Goal: Task Accomplishment & Management: Complete application form

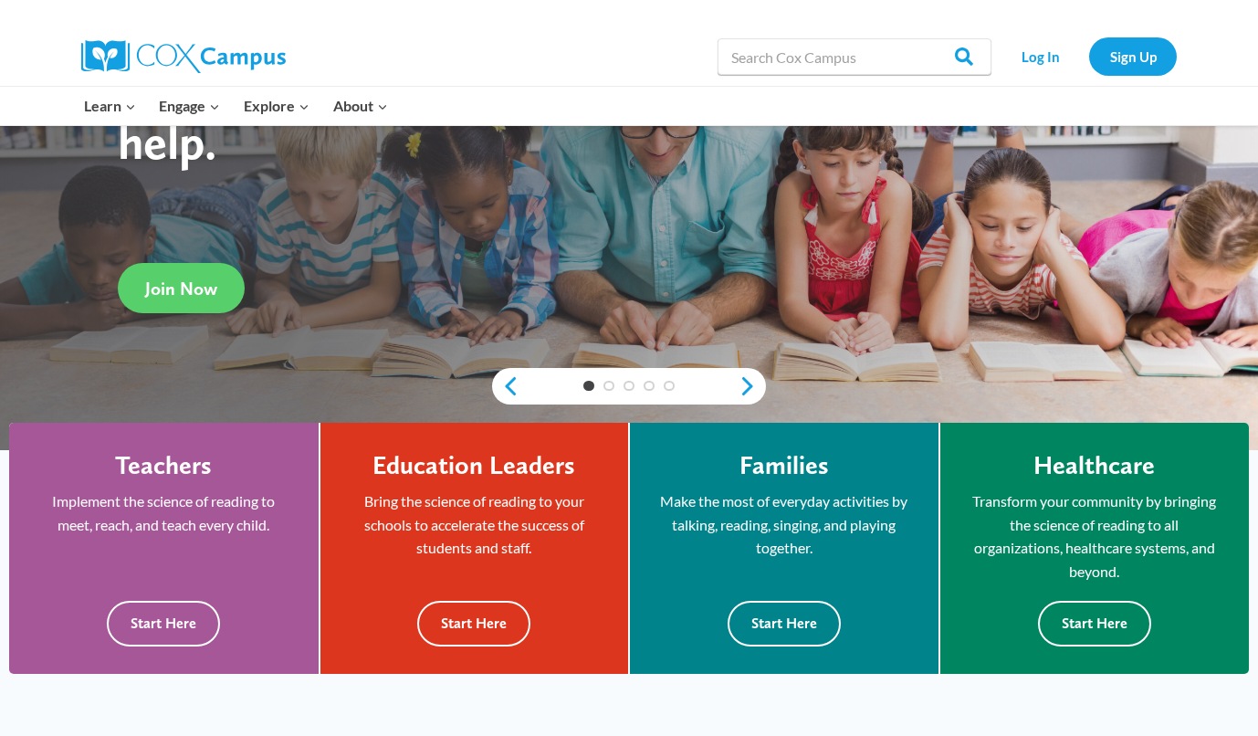
scroll to position [171, 0]
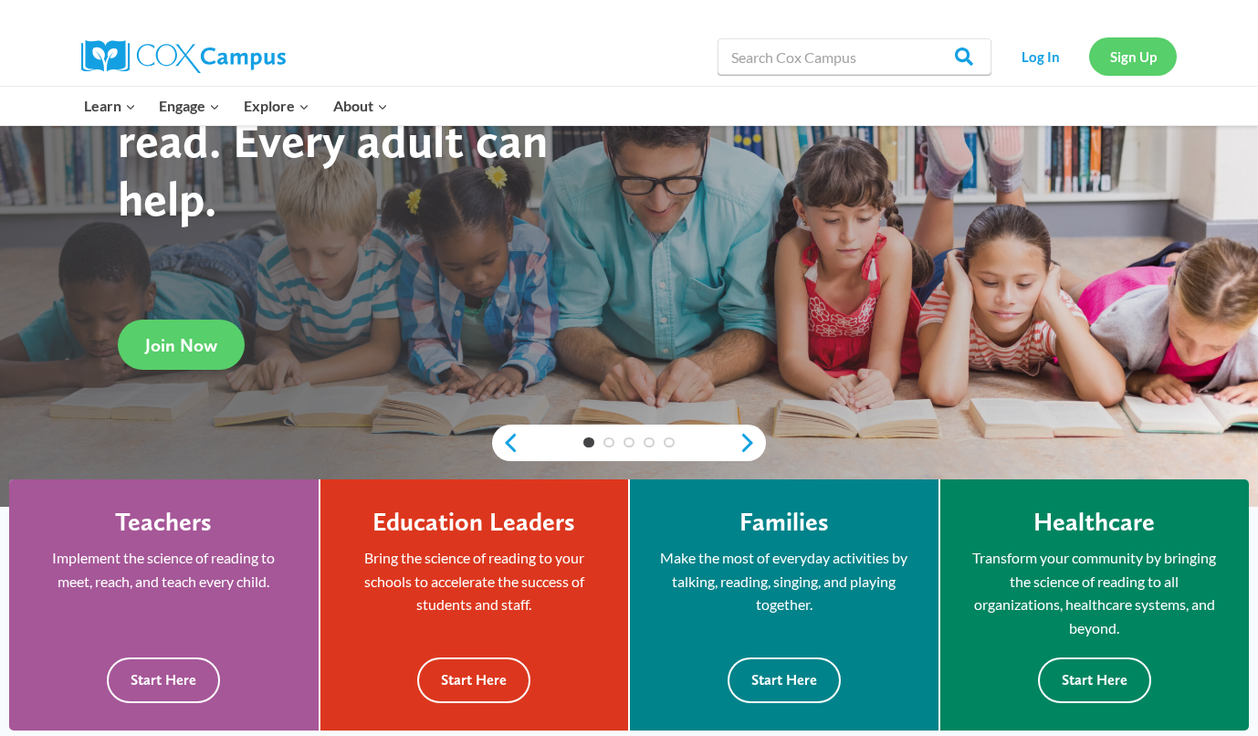
click at [1109, 58] on link "Sign Up" at bounding box center [1133, 55] width 88 height 37
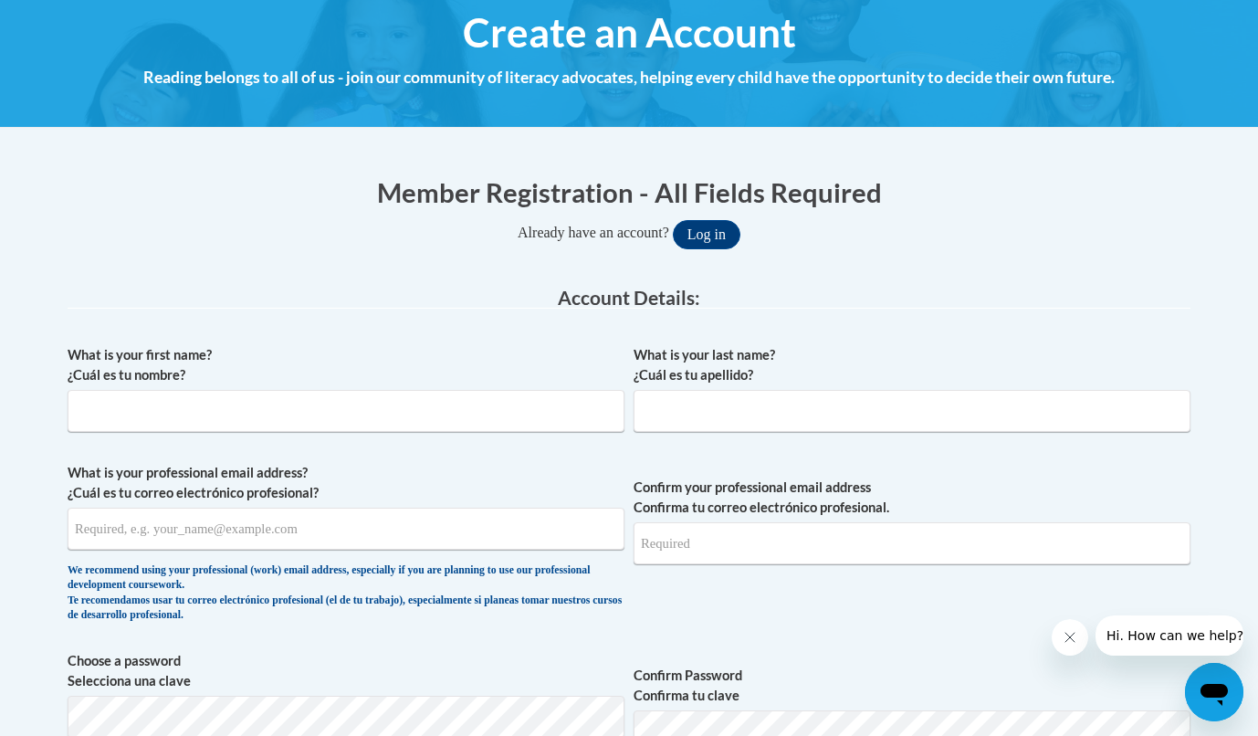
scroll to position [218, 0]
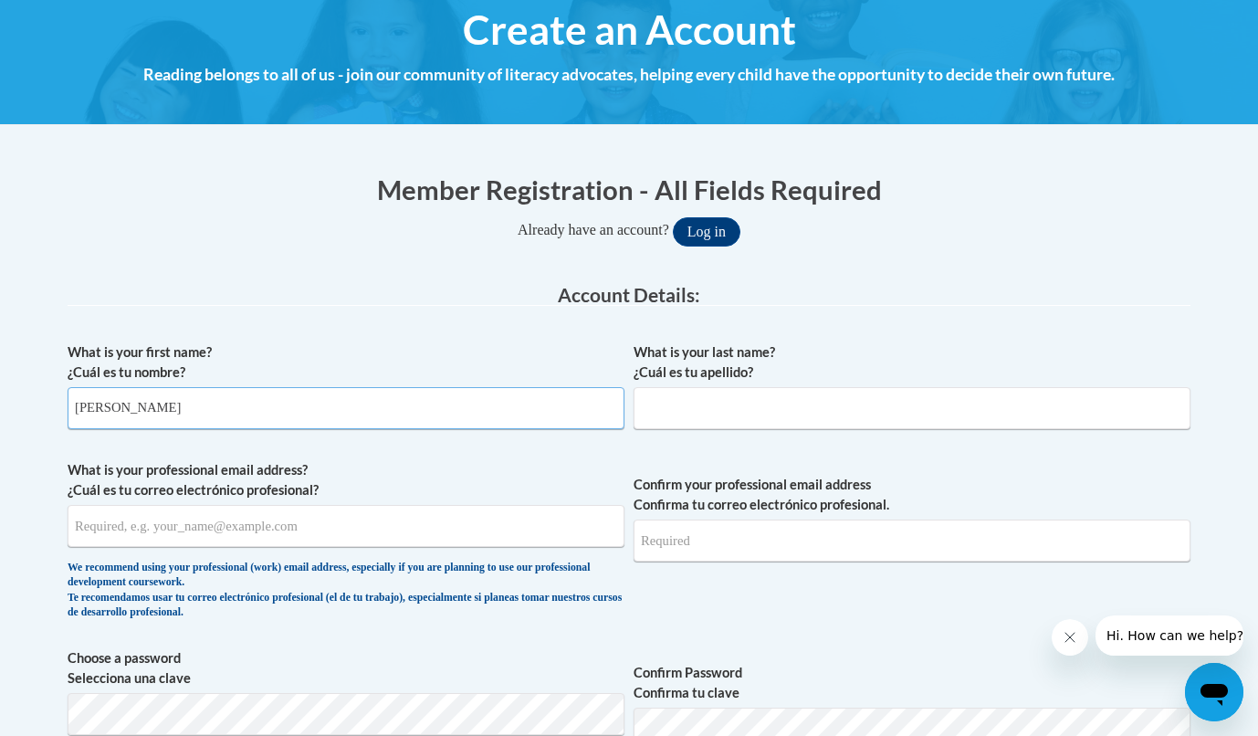
type input "[PERSON_NAME]"
type input "[EMAIL_ADDRESS][DOMAIN_NAME]"
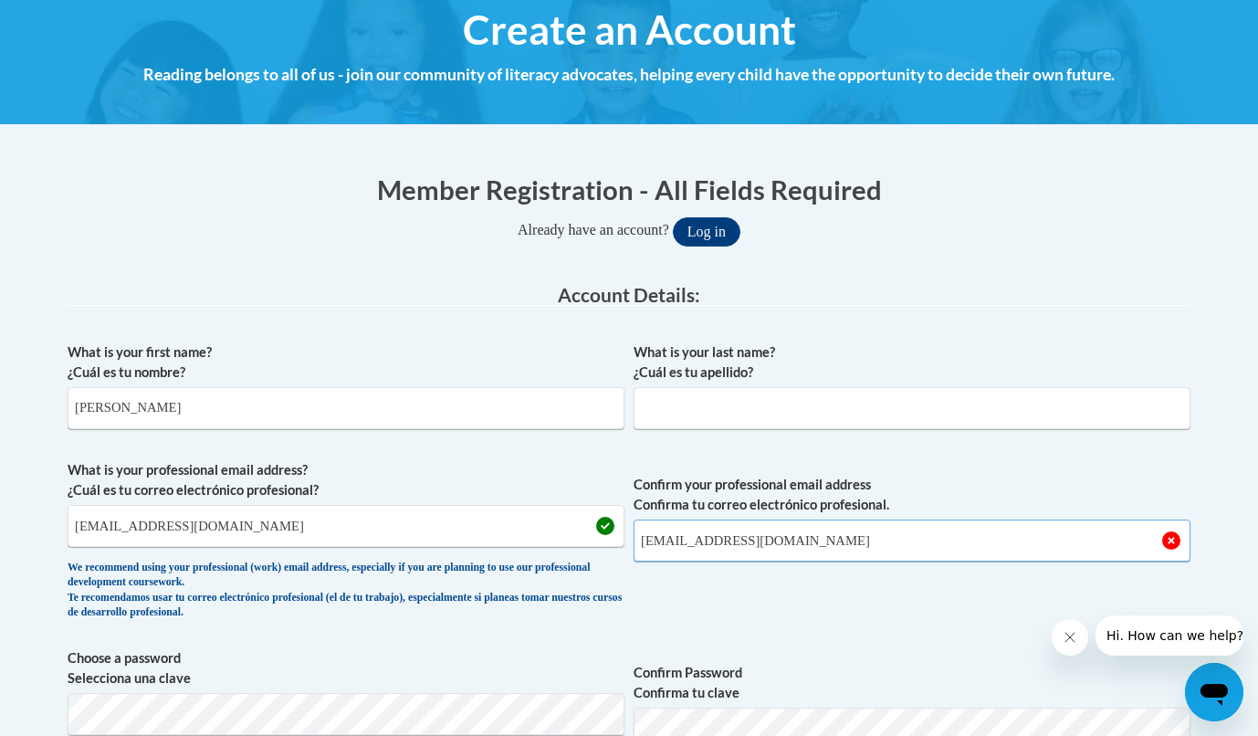
type input "[EMAIL_ADDRESS][DOMAIN_NAME]"
type input "[PERSON_NAME]"
drag, startPoint x: 247, startPoint y: 409, endPoint x: 131, endPoint y: 410, distance: 116.0
click at [131, 410] on input "[PERSON_NAME]" at bounding box center [346, 408] width 557 height 42
drag, startPoint x: 204, startPoint y: 414, endPoint x: 129, endPoint y: 407, distance: 75.1
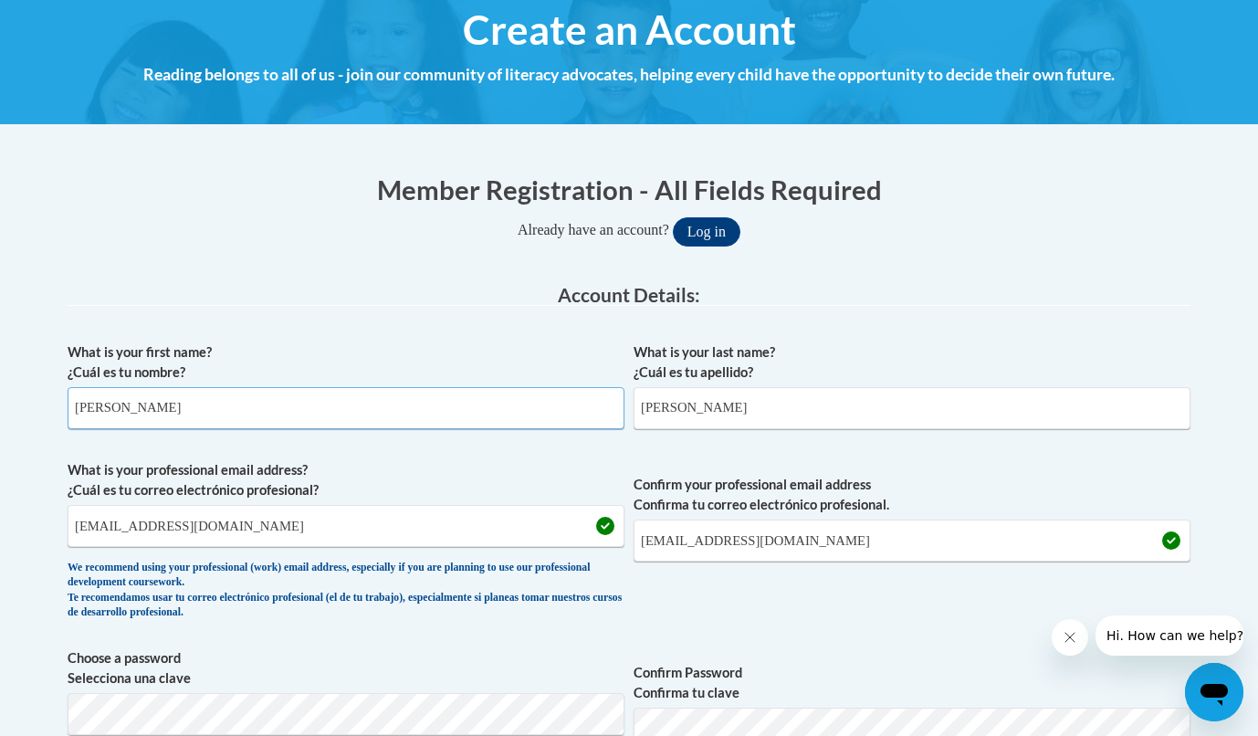
click at [129, 407] on input "[PERSON_NAME]" at bounding box center [346, 408] width 557 height 42
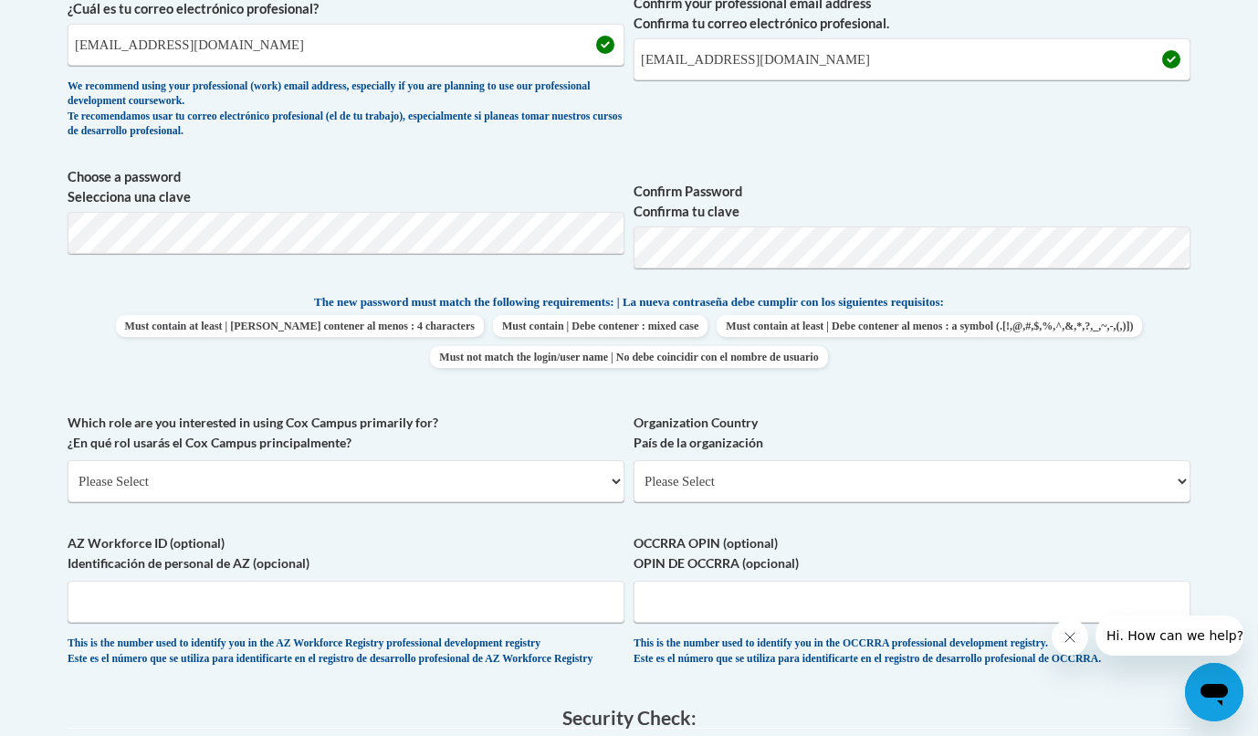
scroll to position [697, 0]
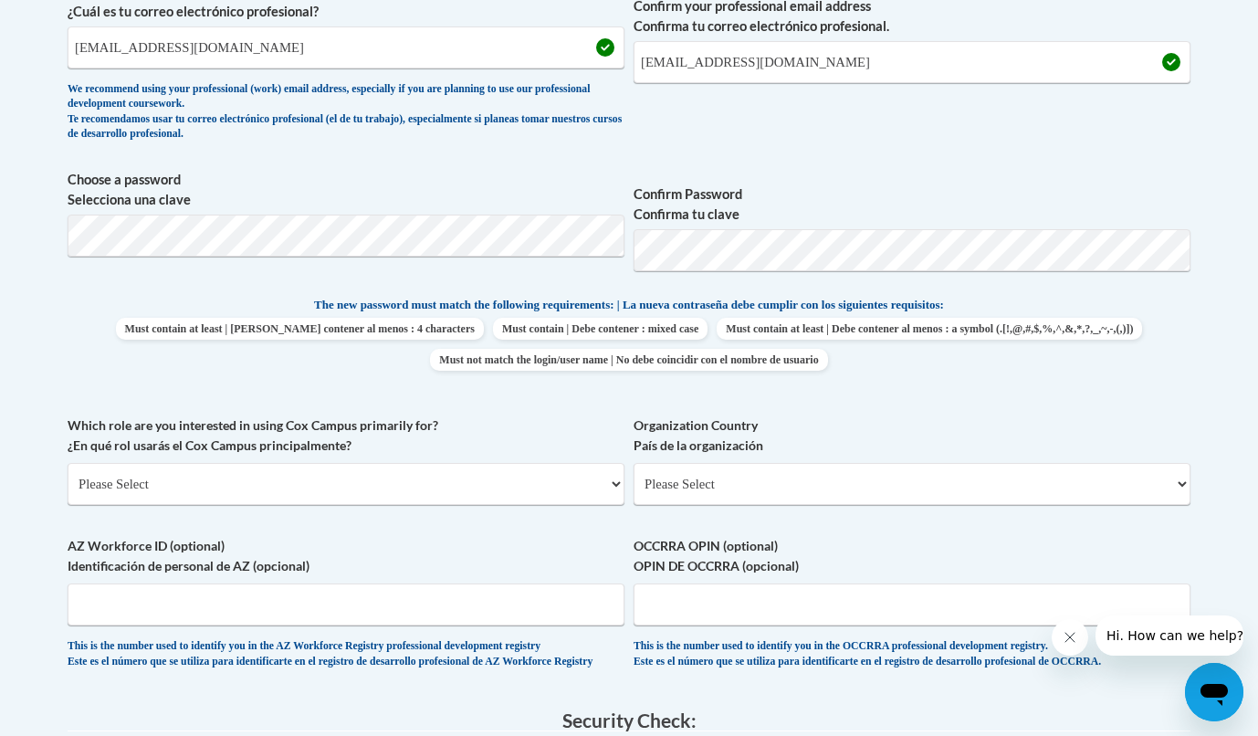
type input "[PERSON_NAME]"
select select "5a18ea06-2b54-4451-96f2-d152daf9eac5"
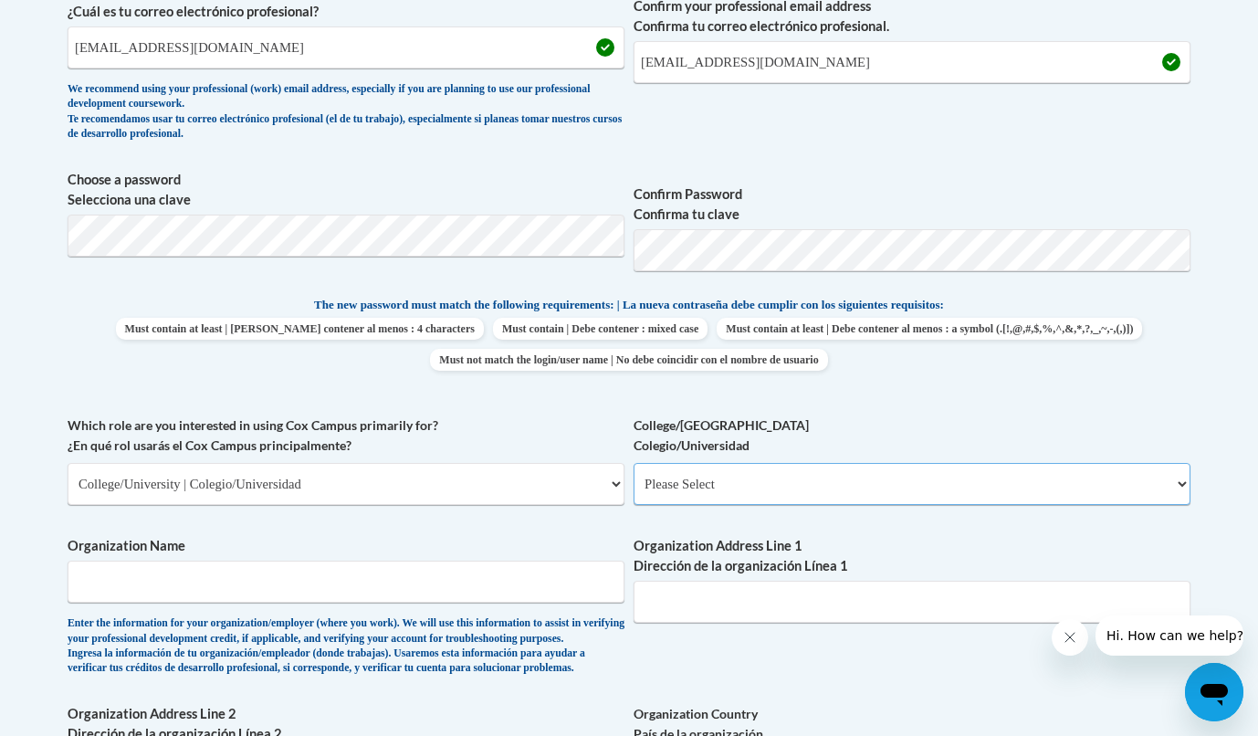
select select "99b32b07-cffc-426c-8bf6-0cd77760d84b"
type input "UNCP"
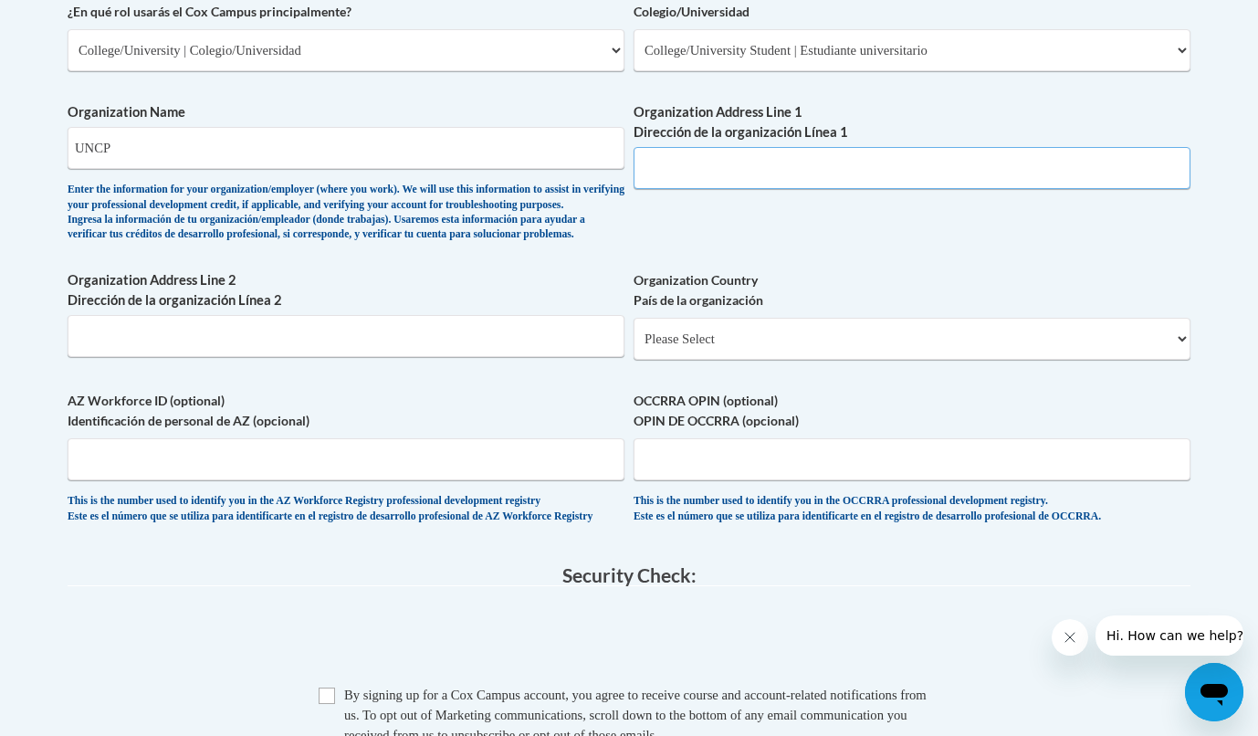
scroll to position [1133, 0]
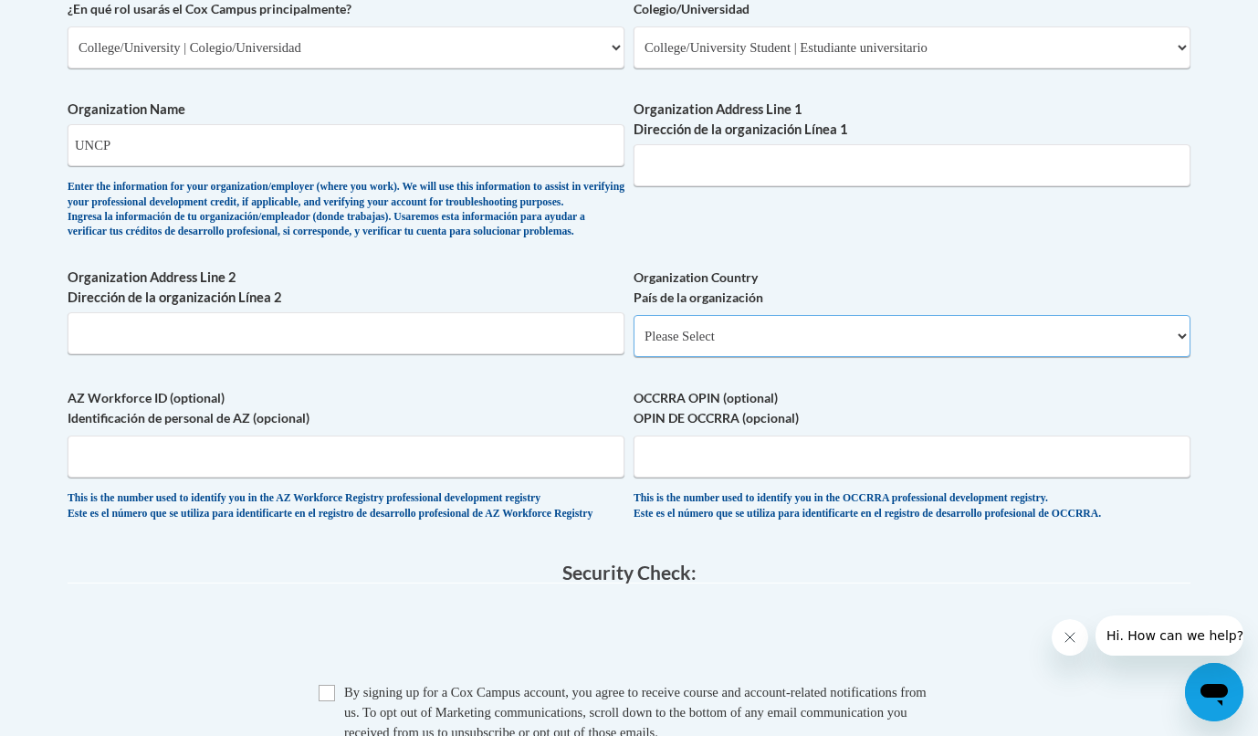
select select "ad49bcad-a171-4b2e-b99c-48b446064914"
select select
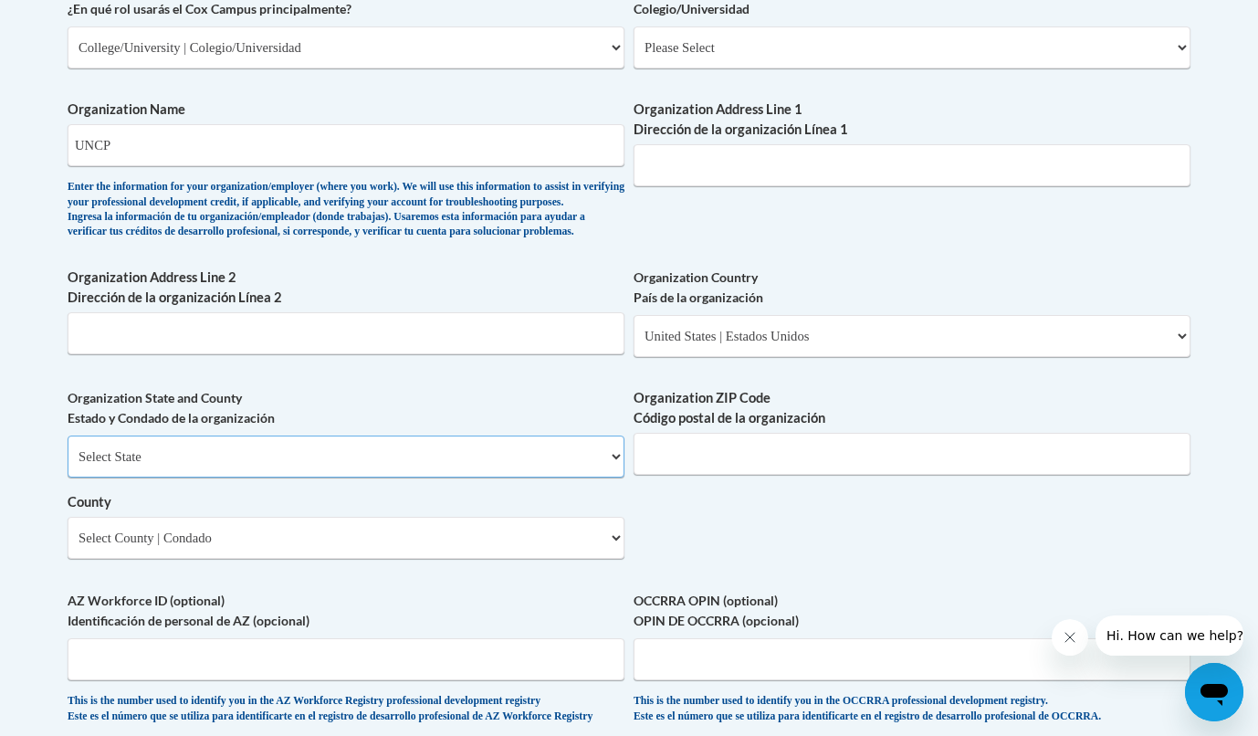
select select "[US_STATE]"
click at [233, 530] on select "County" at bounding box center [346, 538] width 557 height 42
select select "[PERSON_NAME]"
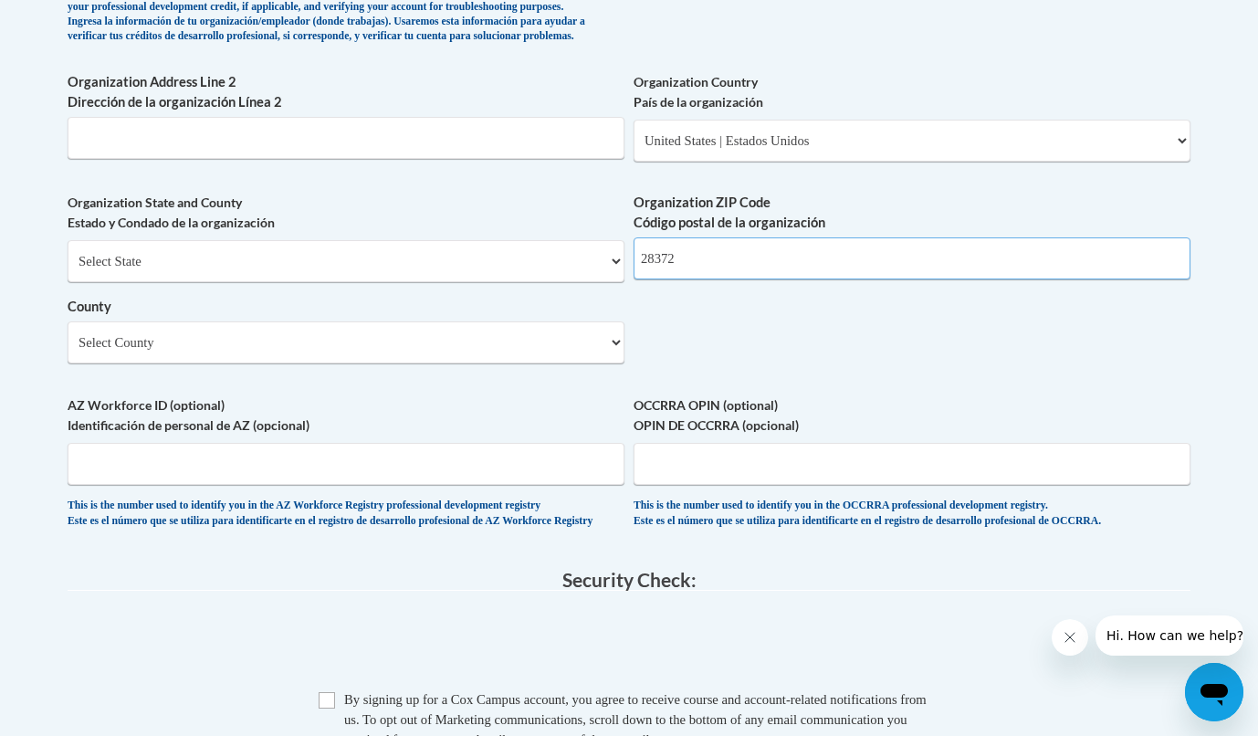
scroll to position [1388, 0]
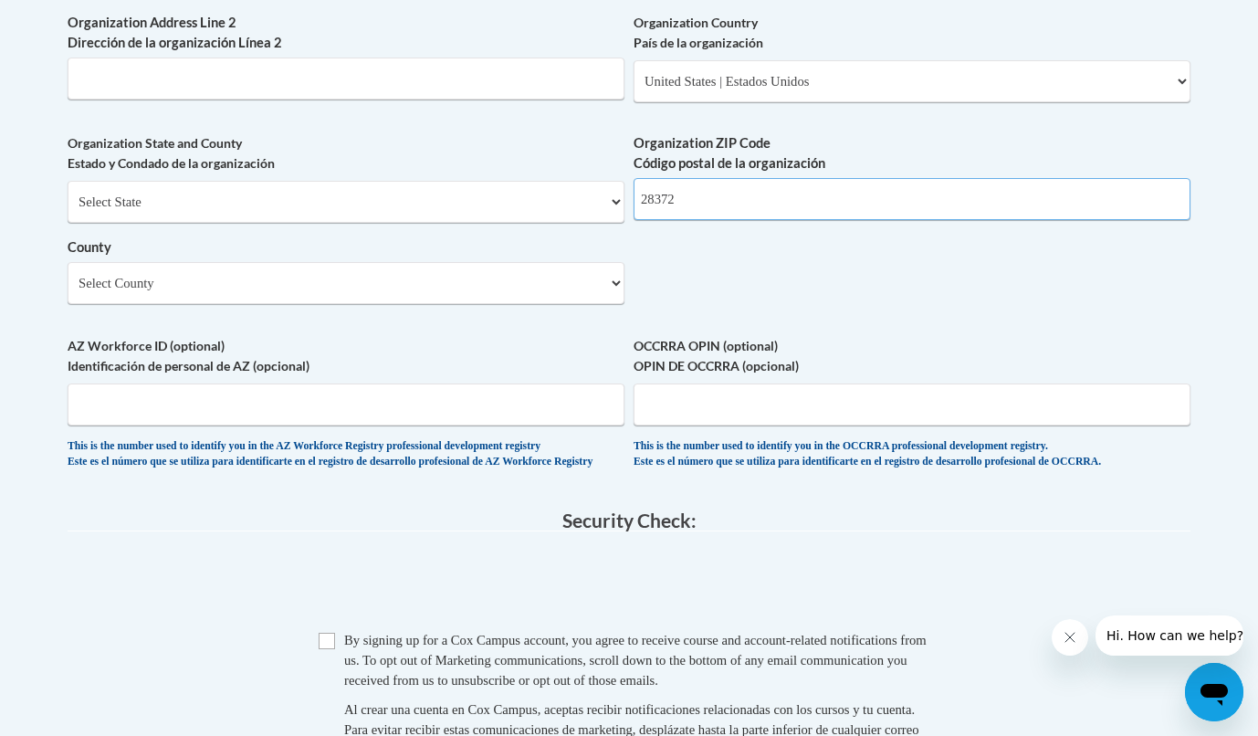
type input "28372"
click at [333, 644] on input "Checkbox" at bounding box center [327, 641] width 16 height 16
checkbox input "true"
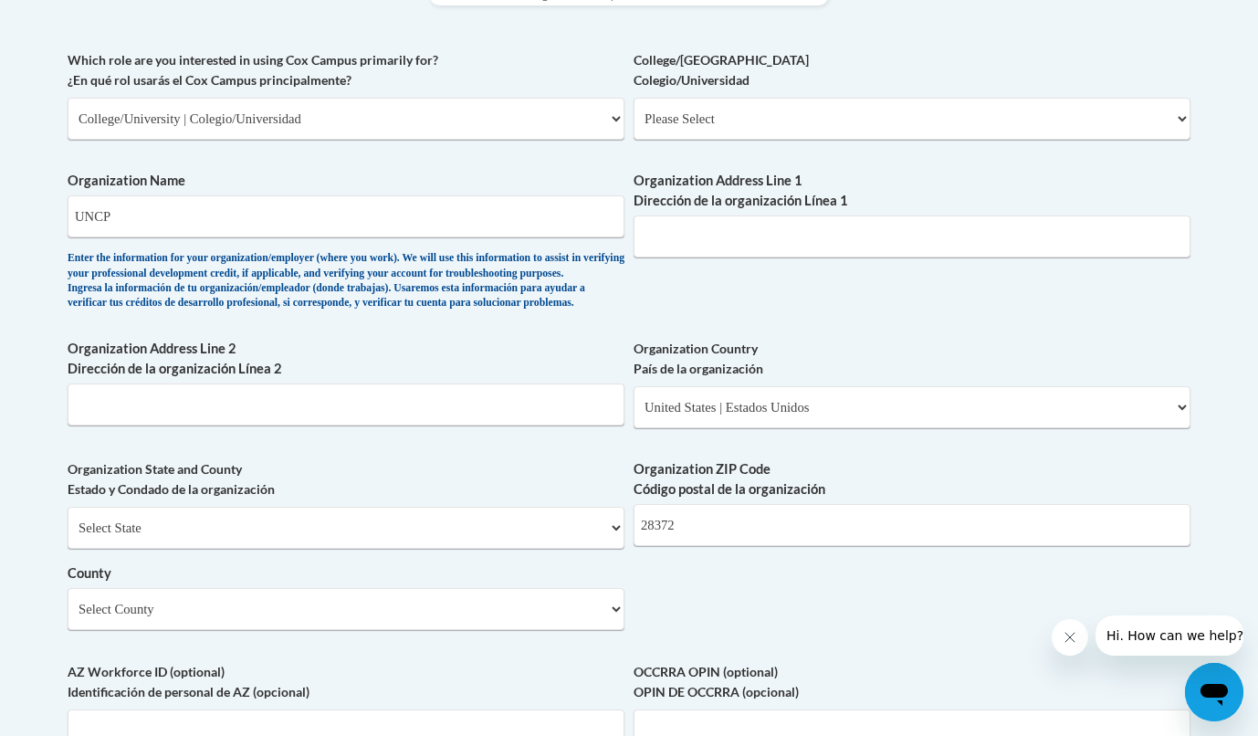
scroll to position [1061, 0]
click at [678, 301] on div "What is your first name? ¿Cuál es tu nombre? [PERSON_NAME] What is your last na…" at bounding box center [629, 153] width 1123 height 1324
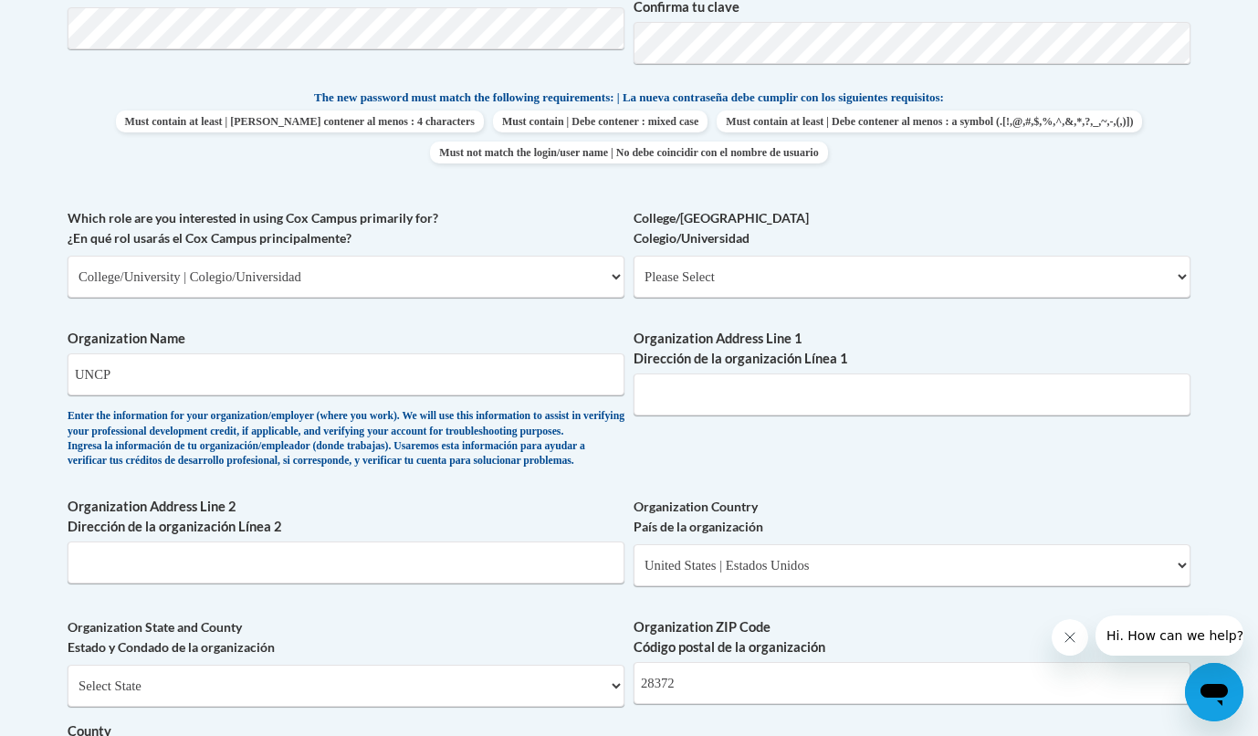
scroll to position [900, 0]
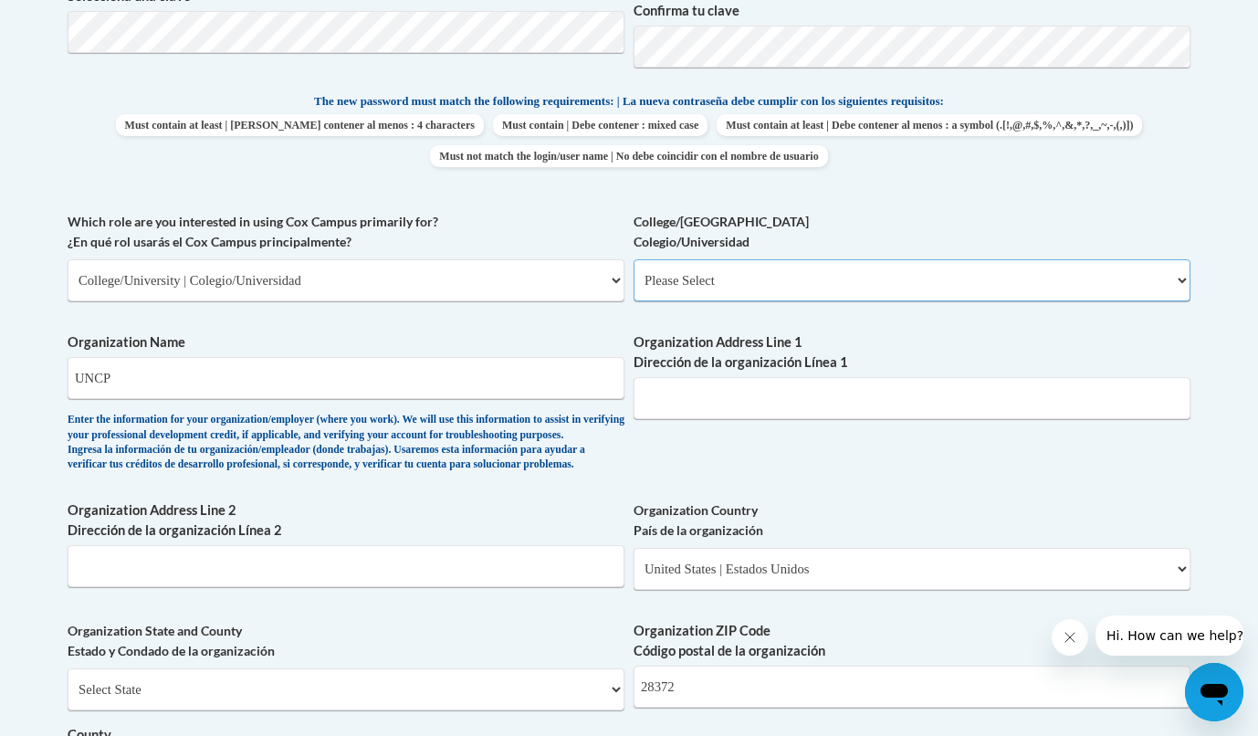
select select "99b32b07-cffc-426c-8bf6-0cd77760d84b"
select select "null"
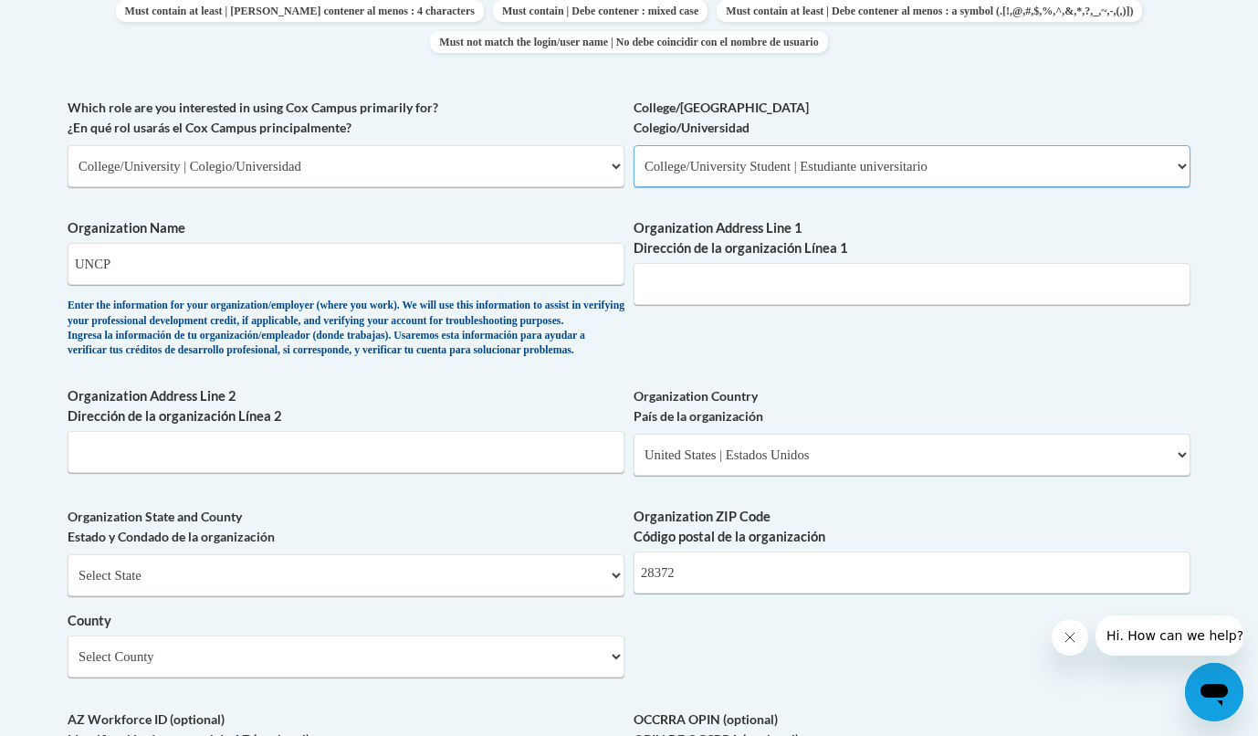
scroll to position [1042, 0]
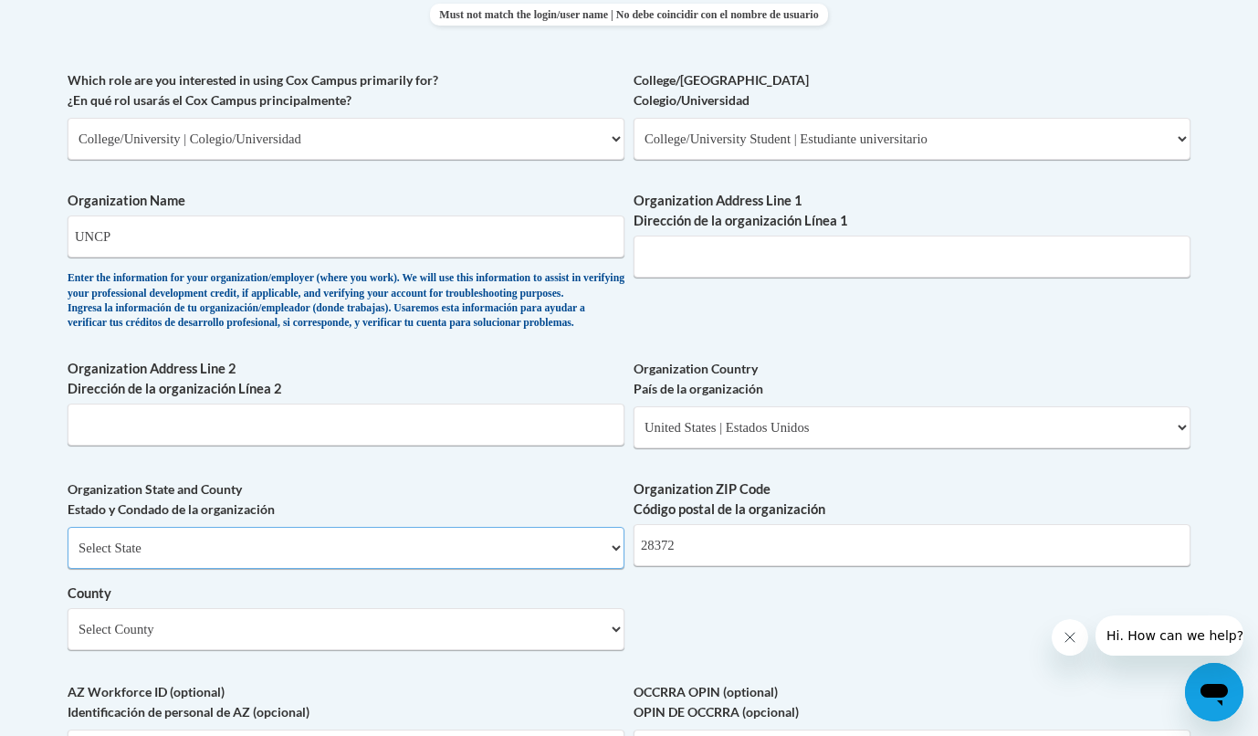
select select "[US_STATE]"
click at [815, 634] on div "What is your first name? ¿Cuál es tu nombre? [PERSON_NAME] What is your last na…" at bounding box center [629, 172] width 1123 height 1324
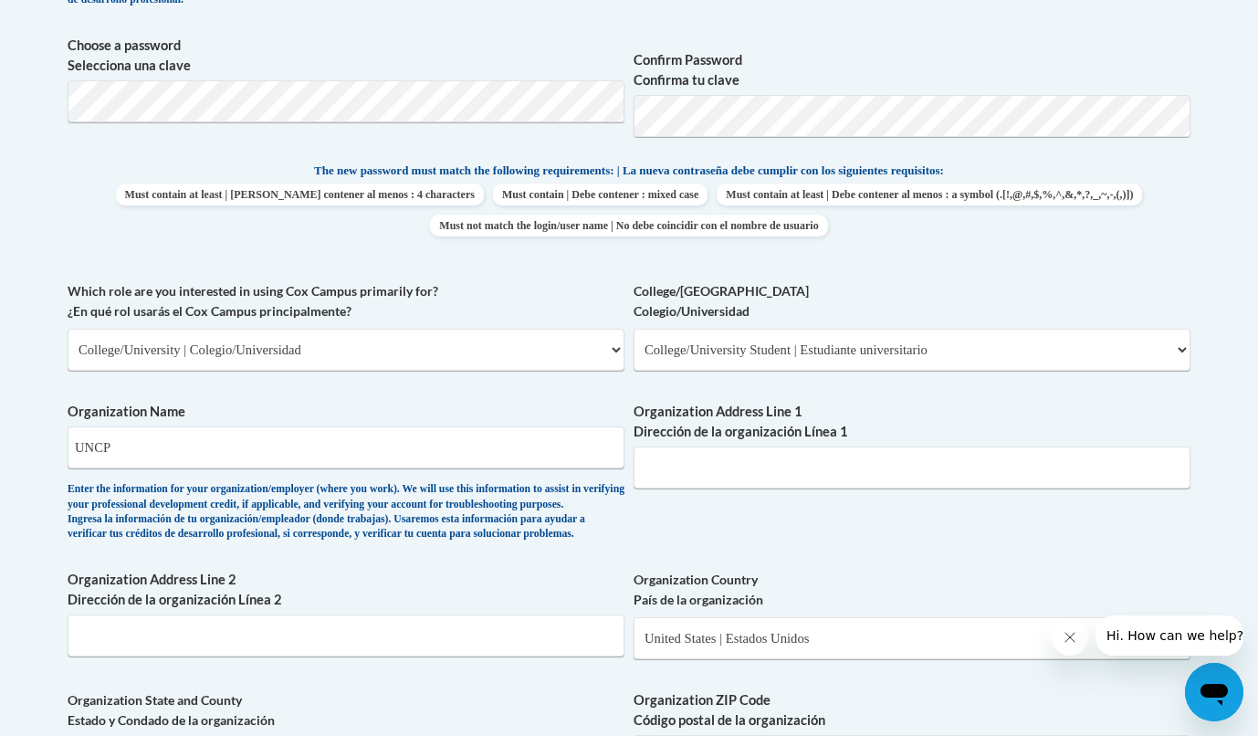
scroll to position [831, 0]
drag, startPoint x: 230, startPoint y: 433, endPoint x: 77, endPoint y: 433, distance: 153.4
click at [77, 433] on input "UNCP" at bounding box center [346, 447] width 557 height 42
type input "[GEOGRAPHIC_DATA][US_STATE] at [GEOGRAPHIC_DATA]"
click at [506, 300] on label "Which role are you interested in using [PERSON_NAME] Campus primarily for? ¿En …" at bounding box center [346, 301] width 557 height 40
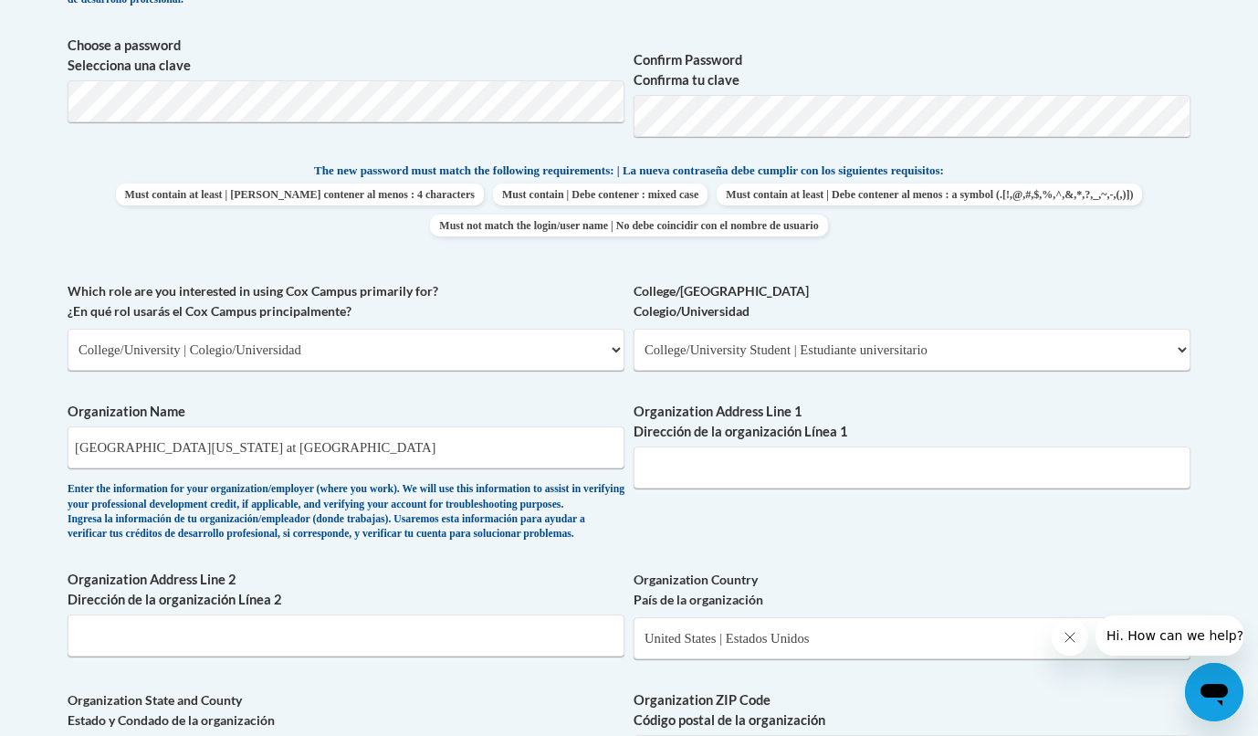
click at [506, 329] on select "Please Select College/University | Colegio/Universidad Community/Nonprofit Part…" at bounding box center [346, 350] width 557 height 42
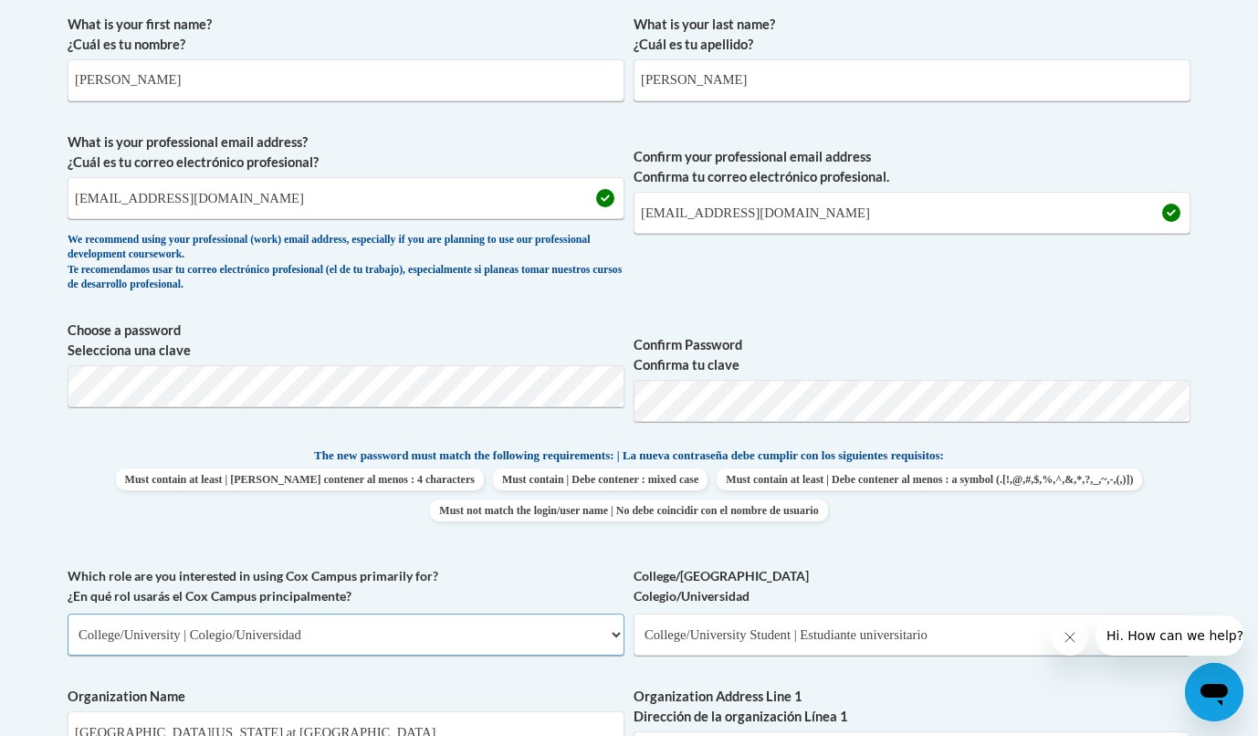
scroll to position [521, 0]
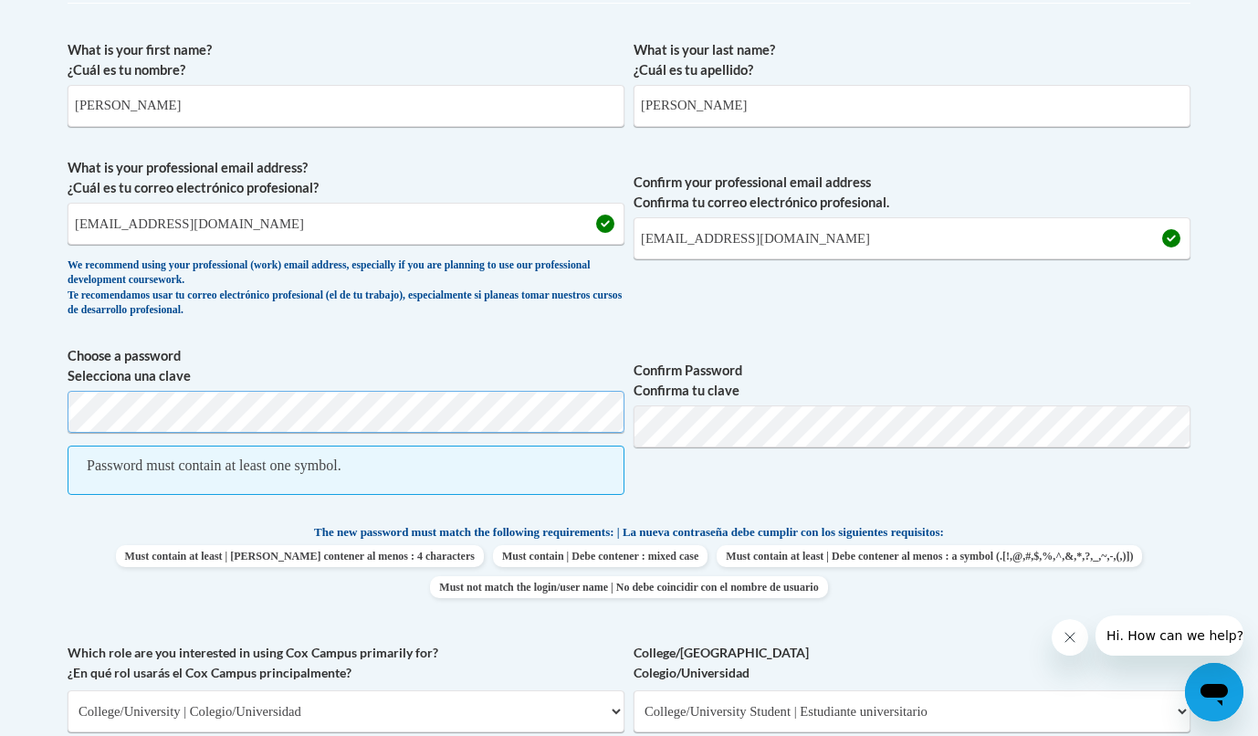
scroll to position [535, 0]
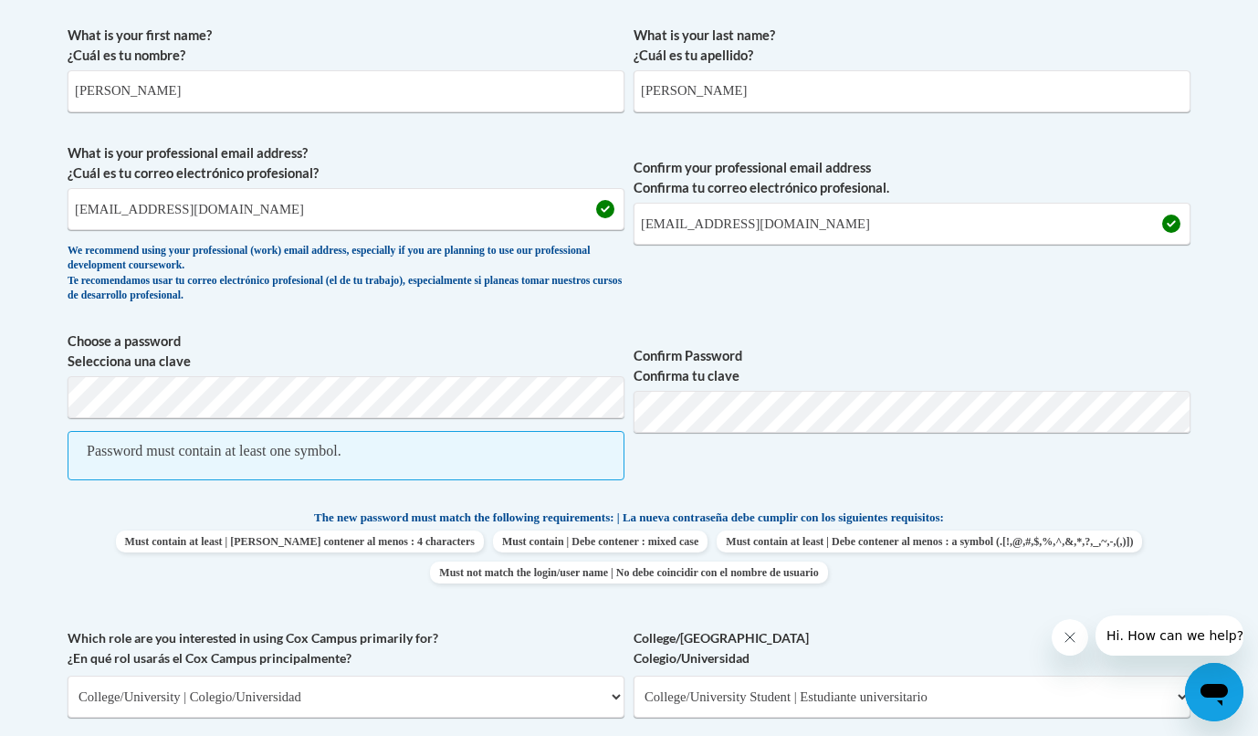
click at [235, 450] on div "Password must contain at least one symbol." at bounding box center [214, 451] width 255 height 20
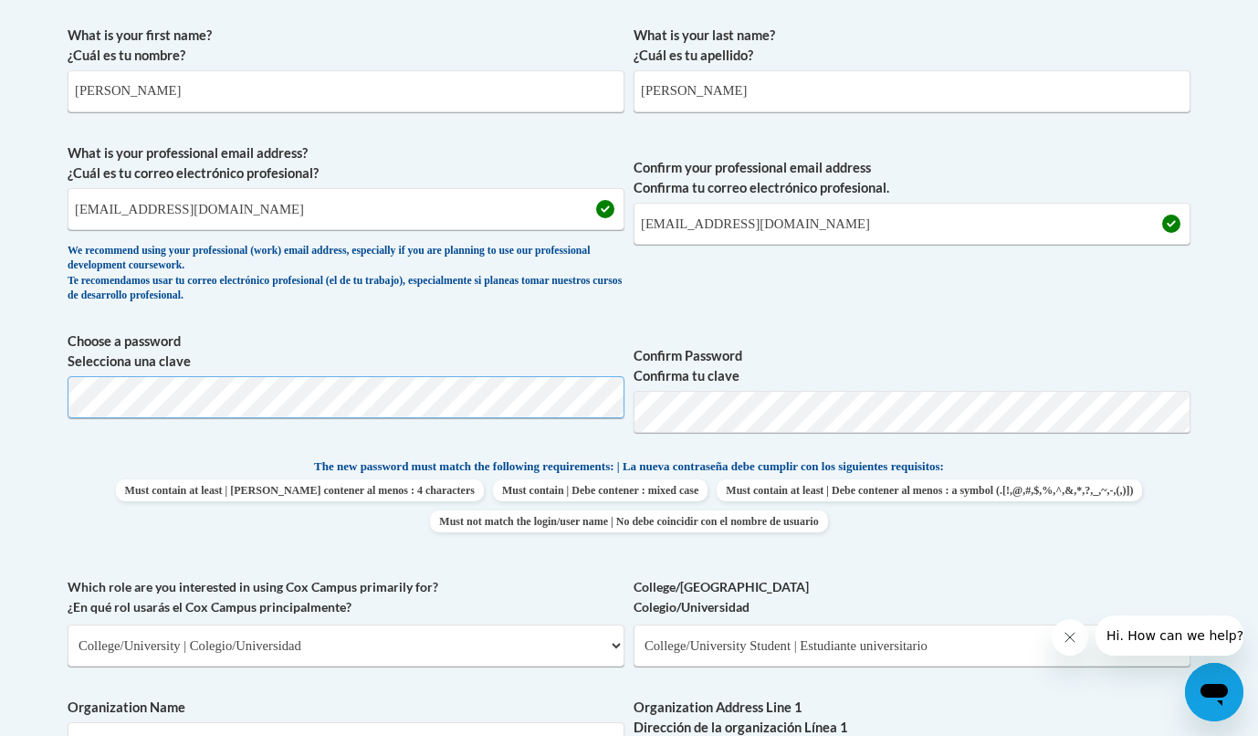
click at [667, 282] on span "Confirm your professional email address Confirma tu correo electrónico profesio…" at bounding box center [912, 227] width 557 height 169
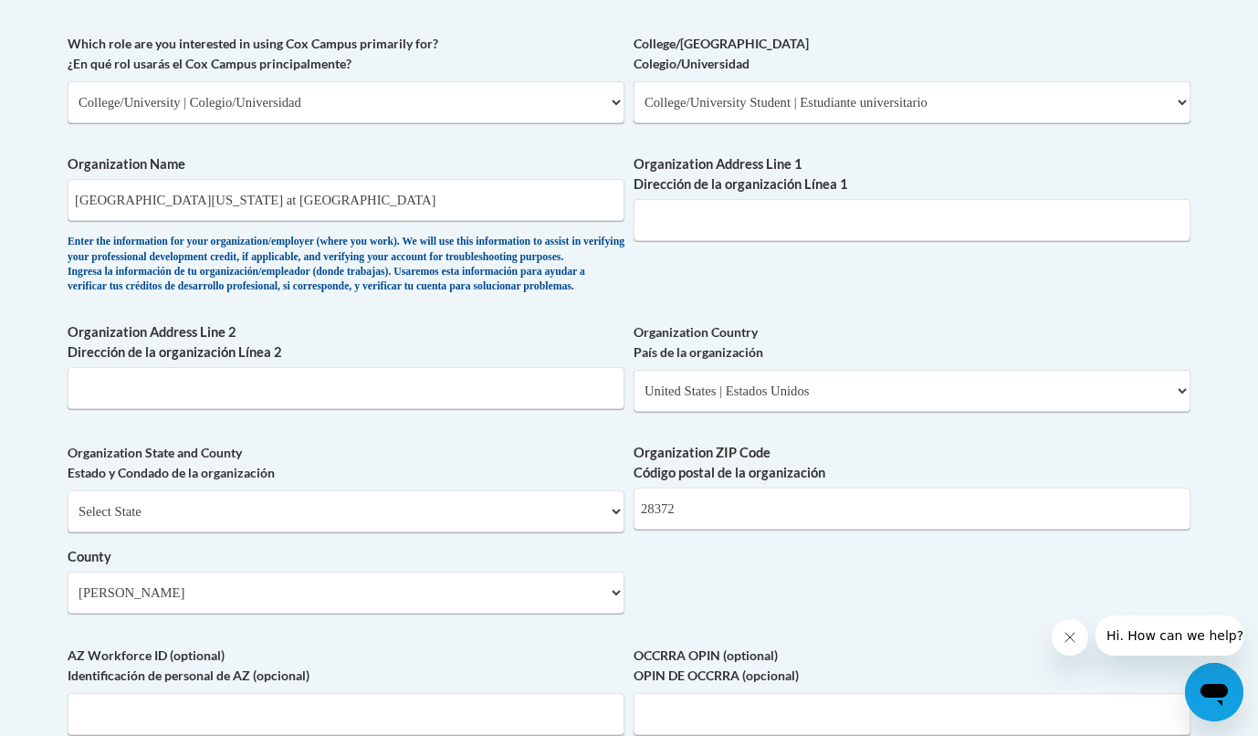
scroll to position [1051, 0]
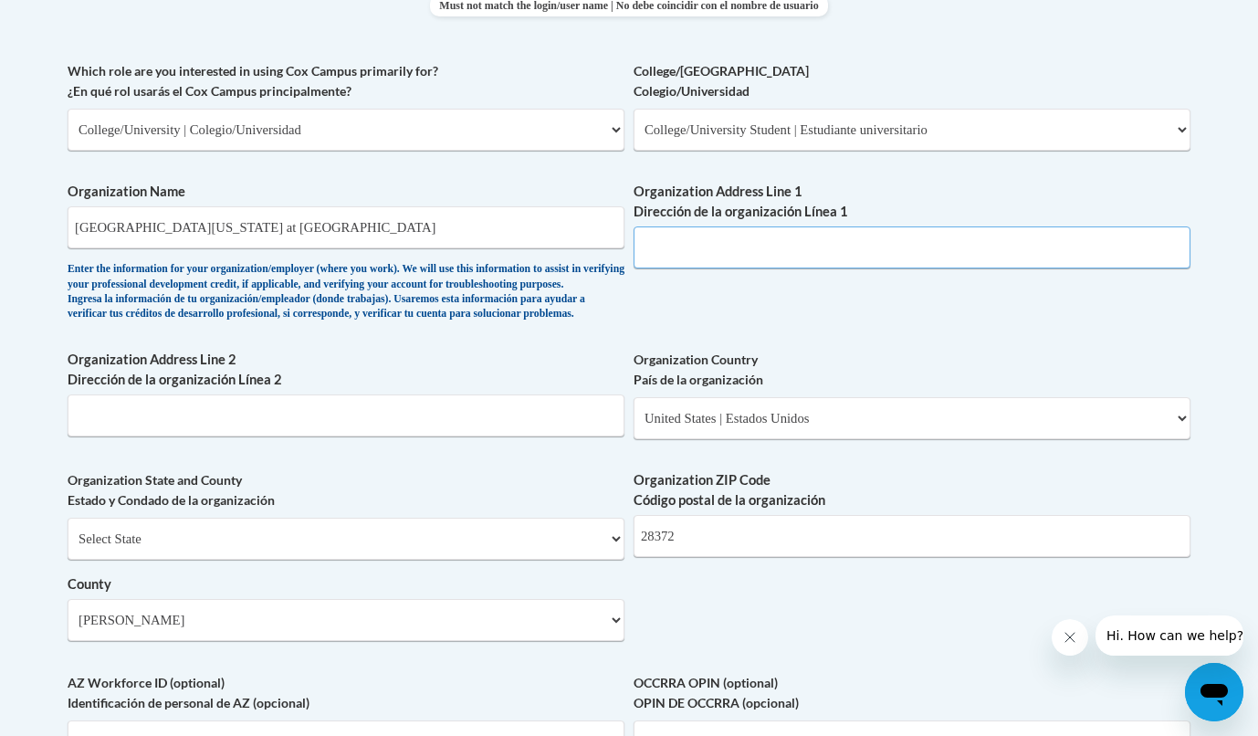
click at [735, 244] on input "Organization Address Line 1 Dirección de la organización Línea 1" at bounding box center [912, 247] width 557 height 42
paste input "[STREET_ADDRESS]"
drag, startPoint x: 910, startPoint y: 228, endPoint x: 746, endPoint y: 237, distance: 164.6
click at [746, 237] on input "[STREET_ADDRESS]" at bounding box center [912, 247] width 557 height 42
type input "[STREET_ADDRESS]"
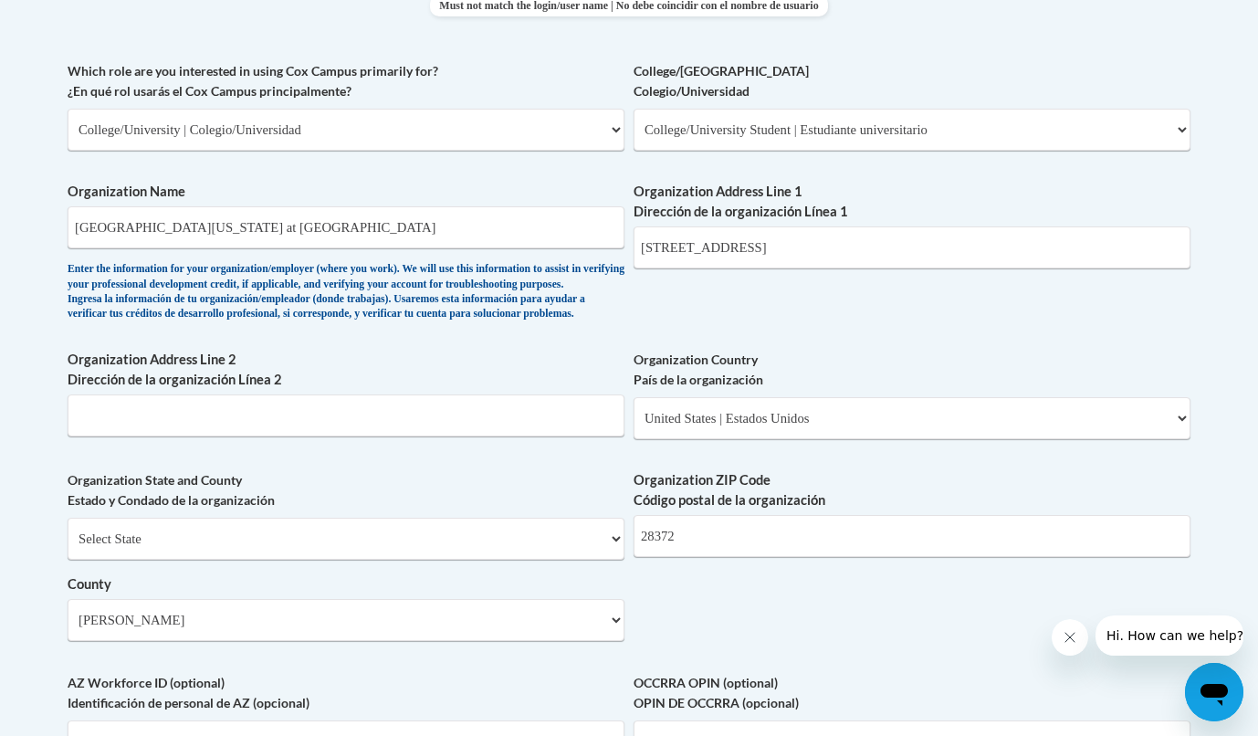
click at [783, 350] on div "What is your first name? ¿Cuál es tu nombre? [PERSON_NAME] What is your last na…" at bounding box center [629, 163] width 1123 height 1324
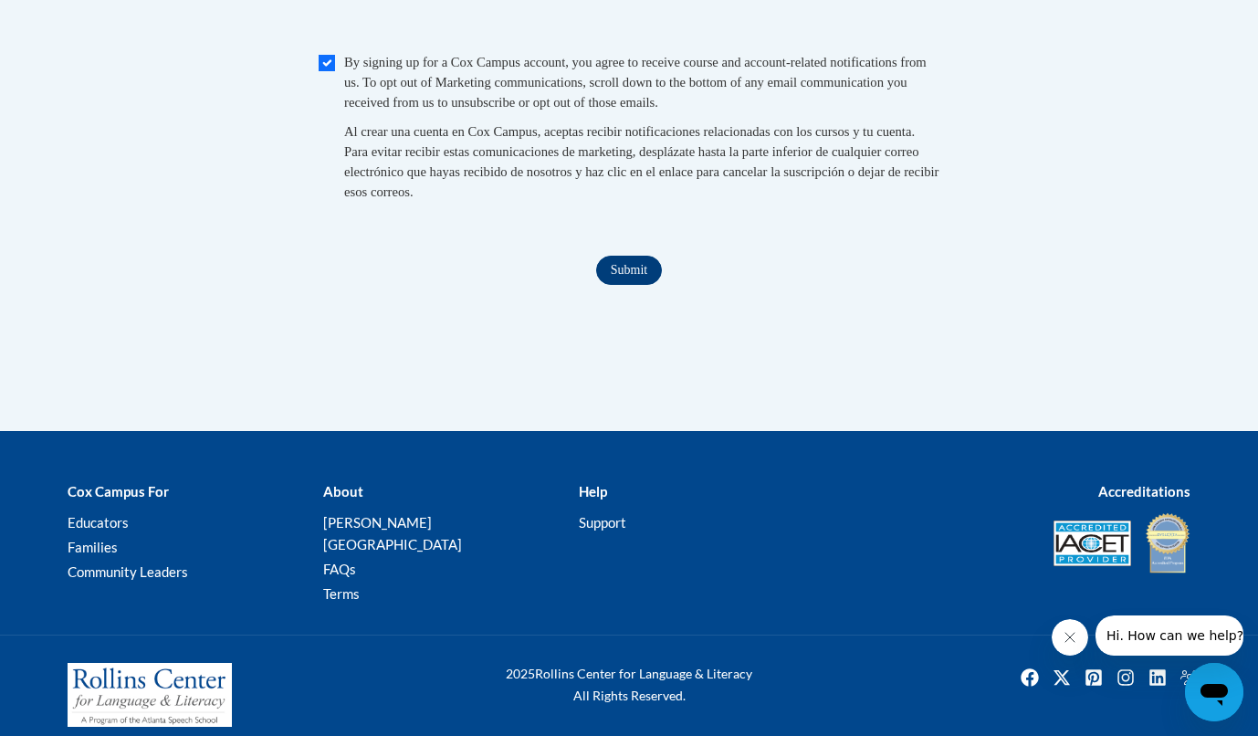
scroll to position [1965, 0]
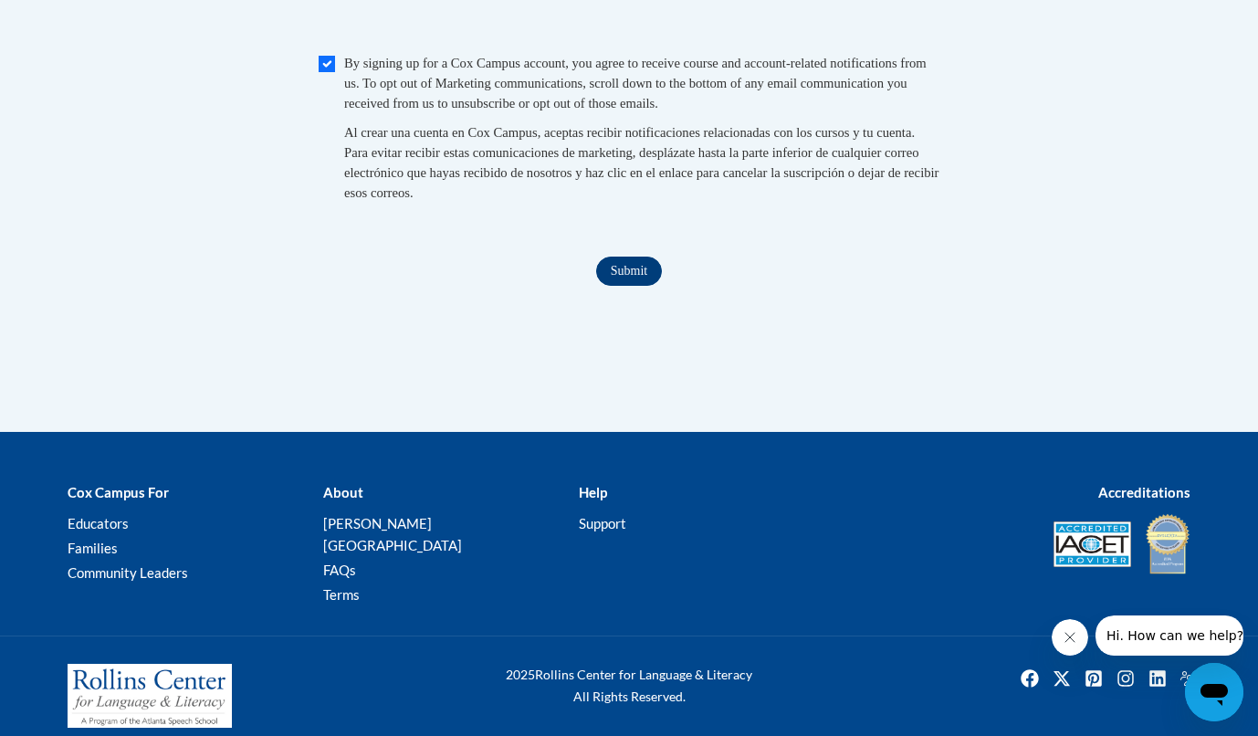
click at [631, 270] on input "Submit" at bounding box center [629, 271] width 66 height 29
click at [866, 198] on fieldset "Security Check: Enter the security code + = TextBox Checkbox" at bounding box center [629, 88] width 1123 height 310
